Goal: Task Accomplishment & Management: Complete application form

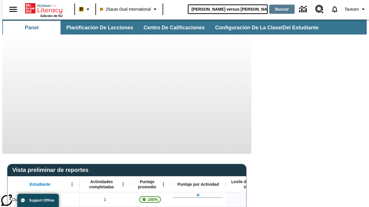
type input "[PERSON_NAME] versus [PERSON_NAME]"
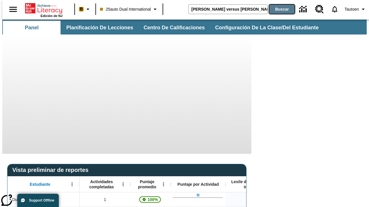
click at [278, 9] on button "Buscar" at bounding box center [281, 9] width 25 height 9
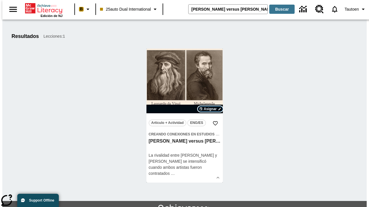
click at [210, 109] on span "Asignar" at bounding box center [210, 109] width 13 height 5
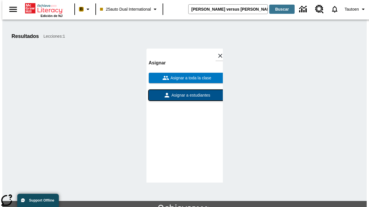
click at [184, 92] on span "Asignar a estudiantes" at bounding box center [190, 95] width 40 height 6
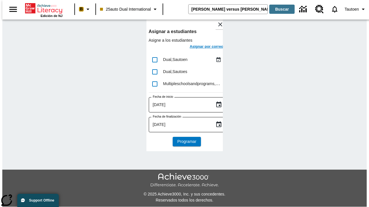
click at [201, 47] on h6 "Asignar por correo" at bounding box center [207, 46] width 34 height 7
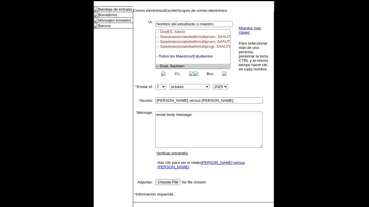
select select "U,21476361,1"
type textarea "email body message"
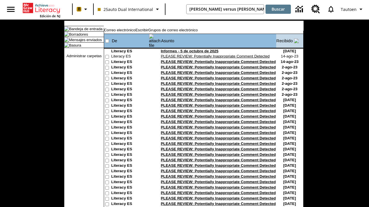
type input "[PERSON_NAME] versus [PERSON_NAME]"
click at [278, 9] on button "Buscar" at bounding box center [277, 9] width 25 height 9
